Goal: Task Accomplishment & Management: Complete application form

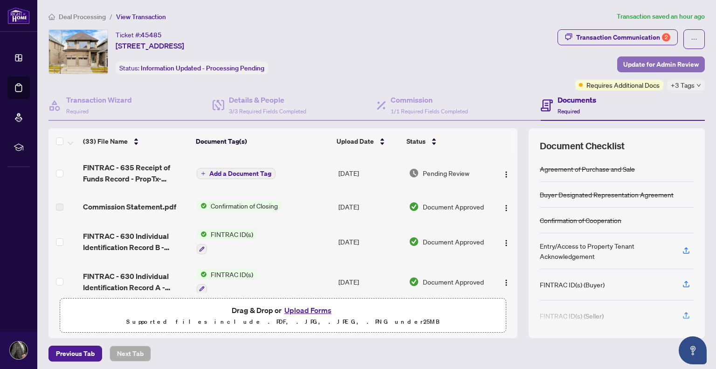
click at [639, 65] on span "Update for Admin Review" at bounding box center [660, 64] width 75 height 15
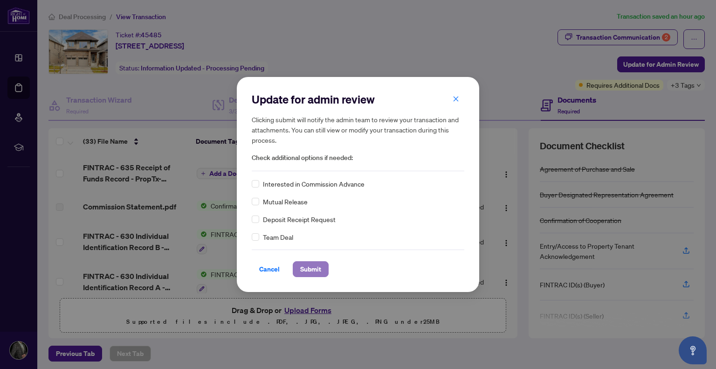
click at [313, 272] on span "Submit" at bounding box center [310, 268] width 21 height 15
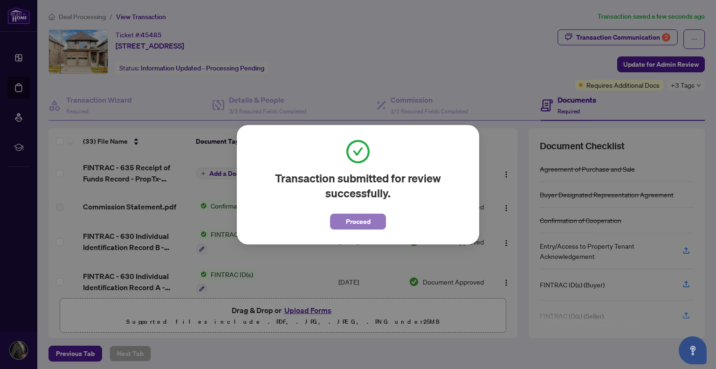
click at [355, 215] on span "Proceed" at bounding box center [358, 221] width 25 height 15
